Goal: Communication & Community: Answer question/provide support

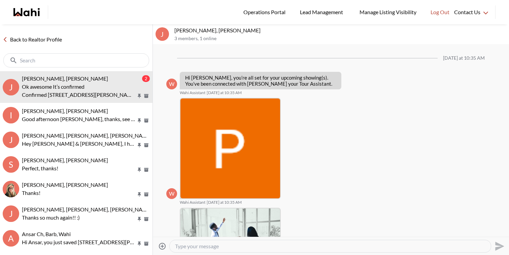
scroll to position [306, 0]
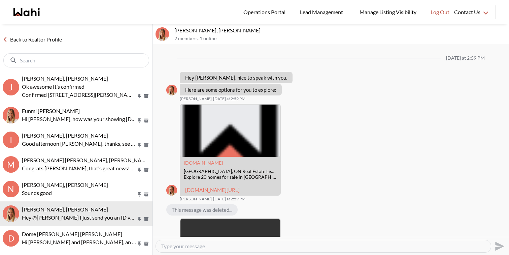
scroll to position [694, 0]
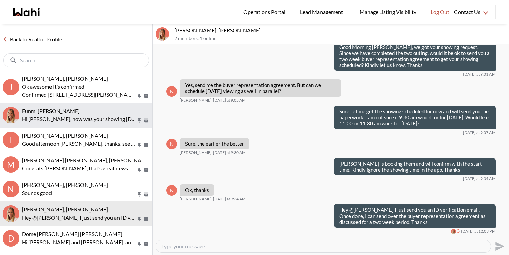
click at [64, 114] on div "Funmi Nowocien, Michelle Hi Funmi, how was your showing yesterday? Please let m…" at bounding box center [86, 114] width 128 height 15
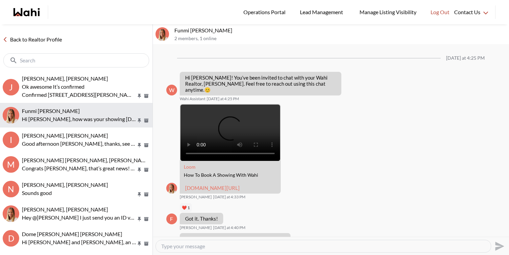
scroll to position [413, 0]
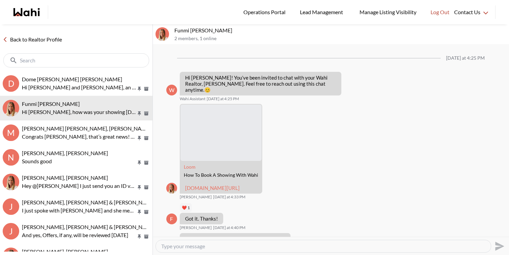
scroll to position [413, 0]
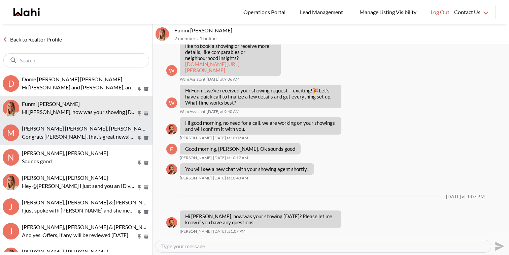
click at [85, 132] on div "Mohammed Saad Yaseen, Salama Karim, Michelle Congrats Mohammed, that’s great ne…" at bounding box center [86, 132] width 128 height 15
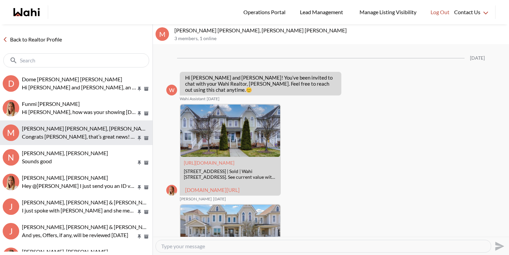
scroll to position [560, 0]
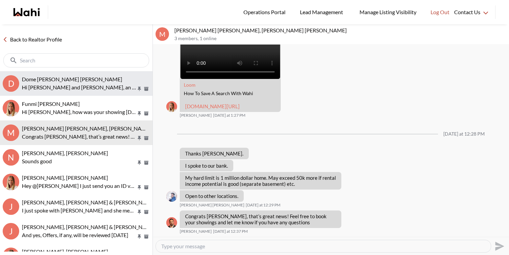
click at [91, 86] on p "Hi Dome and Keith, an offer has been submitted for 33 Wessex Dr, Whitby, Ontari…" at bounding box center [79, 87] width 115 height 8
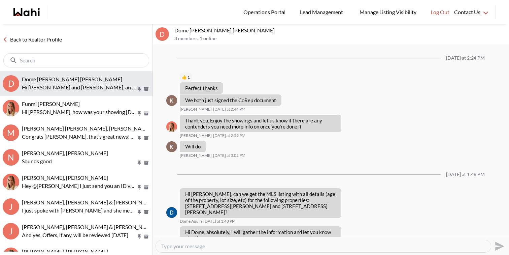
scroll to position [622, 0]
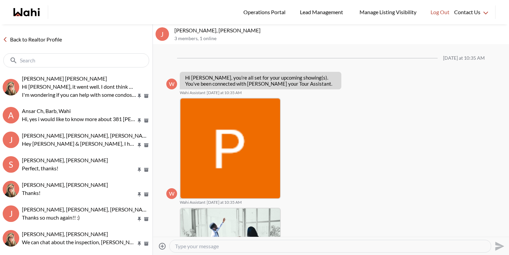
scroll to position [325, 0]
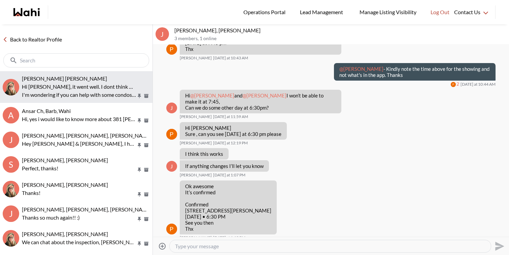
click at [88, 86] on p "Hi [PERSON_NAME], it went well. I dont think we will put an offer on this prope…" at bounding box center [79, 87] width 115 height 8
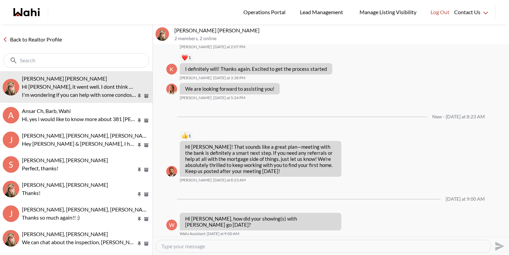
scroll to position [1082, 0]
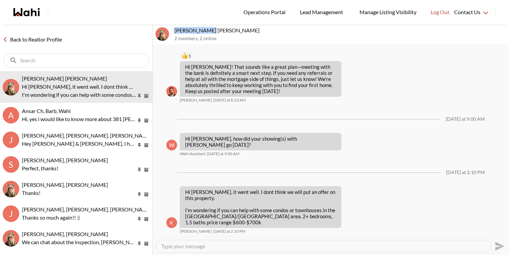
drag, startPoint x: 208, startPoint y: 31, endPoint x: 176, endPoint y: 31, distance: 31.3
click at [176, 31] on p "Krysten Sousa, Barbara" at bounding box center [340, 30] width 332 height 7
copy p "Krysten Sousa"
drag, startPoint x: 231, startPoint y: 216, endPoint x: 193, endPoint y: 215, distance: 38.1
click at [193, 215] on p "I'm wondering if you can help with some condos or townhouses in the danforth/co…" at bounding box center [260, 216] width 151 height 18
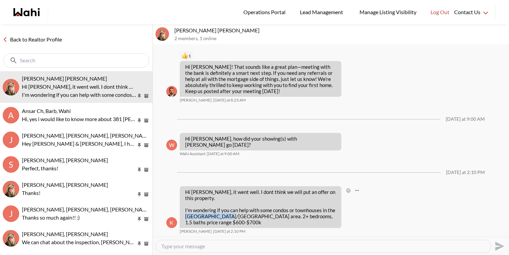
copy p "danforth/coxwell"
click at [201, 246] on textarea "Type your message" at bounding box center [323, 245] width 324 height 7
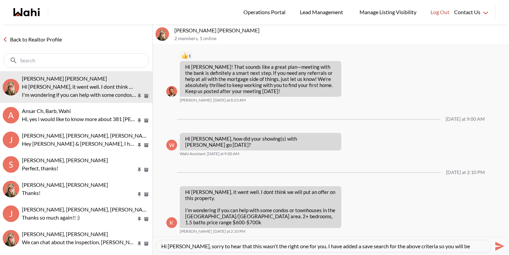
scroll to position [6, 0]
paste textarea "I’m sorry this one wasn’t the right fit for you. I’ve set up a saved search bas…"
type textarea "Hi Krysten, I’m sorry this one wasn’t the right fit for you. I’ve set up a save…"
click at [502, 247] on icon "Send" at bounding box center [499, 245] width 11 height 11
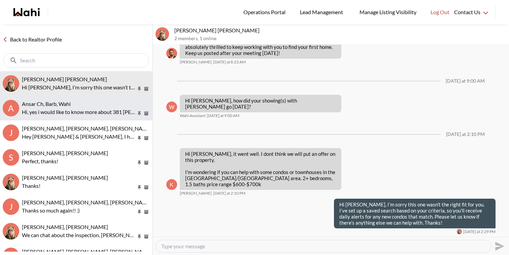
click at [96, 106] on div "Ansar Ch, Barb, Wahi" at bounding box center [86, 103] width 128 height 7
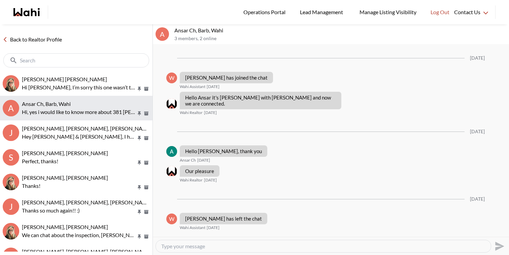
scroll to position [266, 0]
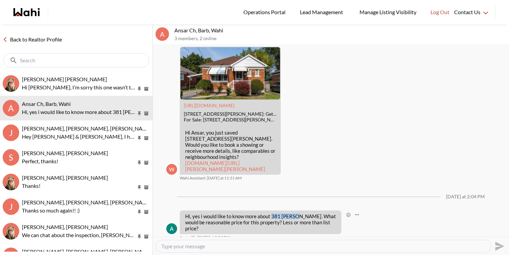
drag, startPoint x: 294, startPoint y: 215, endPoint x: 272, endPoint y: 214, distance: 21.6
click at [272, 214] on p "Hi, yes i would like to know more about 381 Leslie. What would be reasonable pr…" at bounding box center [260, 222] width 151 height 18
copy p "381 Leslie"
click at [262, 249] on div at bounding box center [323, 246] width 335 height 12
click at [263, 248] on textarea "Type your message" at bounding box center [323, 245] width 324 height 7
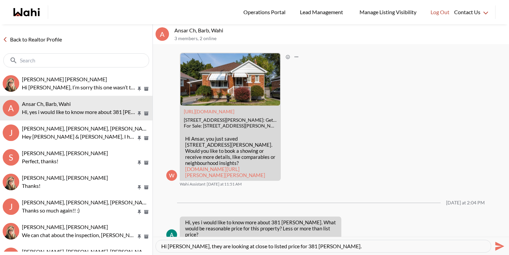
scroll to position [266, 0]
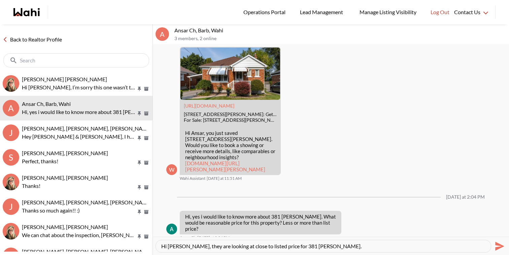
click at [184, 245] on textarea "Hi Ansar, they are looking at close to listed price for 381 Leslie." at bounding box center [323, 245] width 324 height 7
click at [376, 245] on textarea "Hi Ansar, Great to hear from you. They are expecting close to listed price for …" at bounding box center [323, 245] width 324 height 7
click at [473, 247] on textarea "Hi Ansar, Great to hear from you. They are expecting close to listed price for …" at bounding box center [323, 245] width 324 height 7
click at [287, 247] on textarea "Hi Ansar, Great to hear from you. They are expecting close to listed price for …" at bounding box center [323, 245] width 324 height 7
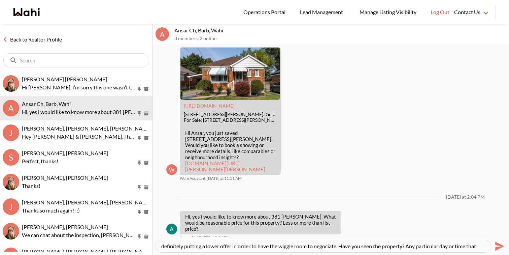
click at [283, 247] on textarea "Hi Ansar, Great to hear from you. They are expecting close to listed price for …" at bounding box center [323, 245] width 324 height 7
click at [293, 247] on textarea "Hi Ansar, Great to hear from you. They are expecting close to listed price for …" at bounding box center [323, 245] width 324 height 7
click at [279, 245] on textarea "Hi Ansar, Great to hear from you. They are expecting close to listed price for …" at bounding box center [323, 245] width 324 height 7
drag, startPoint x: 294, startPoint y: 246, endPoint x: 279, endPoint y: 245, distance: 15.8
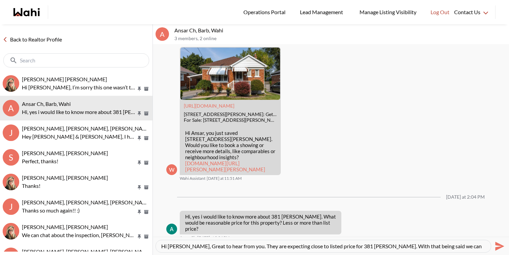
click at [279, 245] on textarea "Hi Ansar, Great to hear from you. They are expecting close to listed price for …" at bounding box center [323, 245] width 324 height 7
paste textarea "t"
type textarea "Hi Ansar, Great to hear from you. They are expecting close to listed price for …"
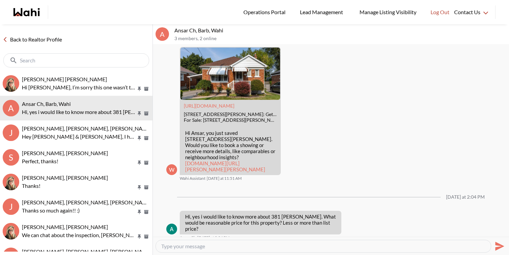
scroll to position [0, 0]
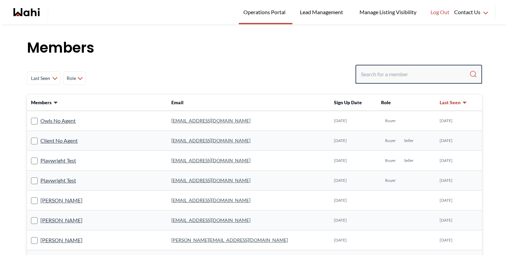
click at [397, 72] on input "Search input" at bounding box center [415, 74] width 108 height 12
paste input "[PERSON_NAME]"
type input "[PERSON_NAME]"
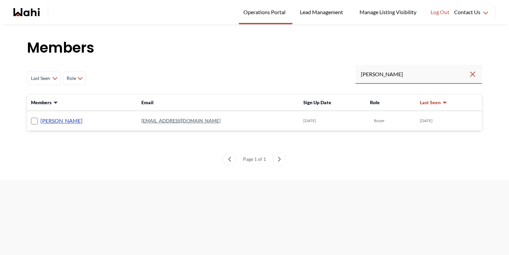
click at [60, 122] on link "[PERSON_NAME]" at bounding box center [61, 120] width 42 height 9
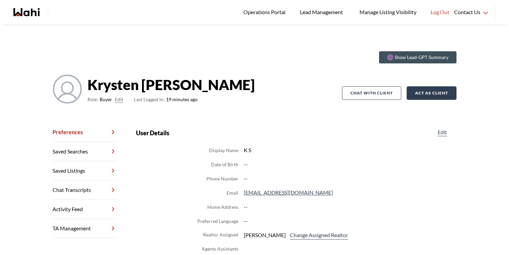
click at [429, 98] on button "Act as Client" at bounding box center [432, 92] width 50 height 13
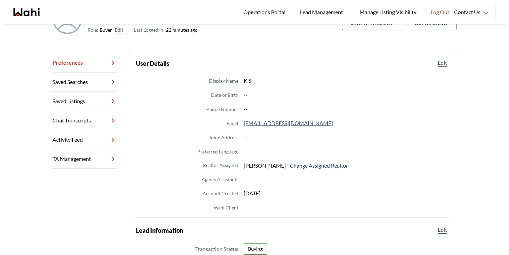
scroll to position [78, 0]
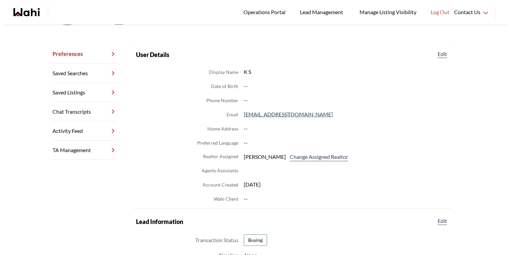
click at [97, 97] on link "Saved Listings" at bounding box center [85, 92] width 65 height 19
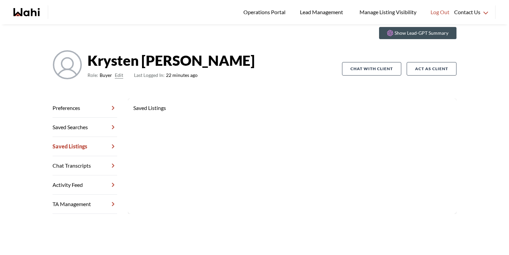
click at [92, 165] on link "Chat Transcripts" at bounding box center [85, 165] width 65 height 19
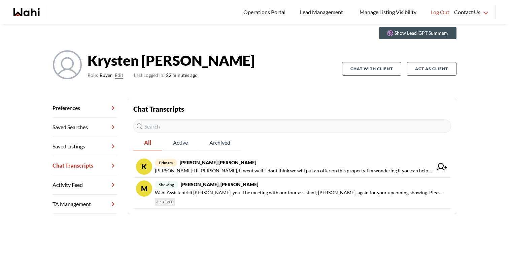
click at [92, 179] on link "Activity Feed" at bounding box center [85, 184] width 65 height 19
